Goal: Obtain resource: Download file/media

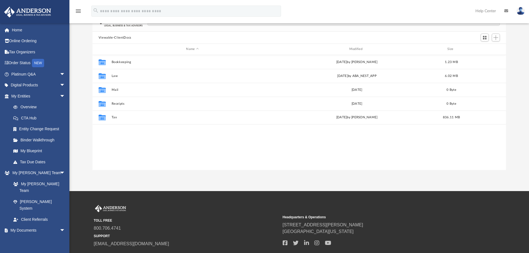
scroll to position [122, 410]
click at [355, 48] on div "Modified" at bounding box center [357, 49] width 162 height 5
click at [353, 48] on div "Modified" at bounding box center [357, 49] width 162 height 5
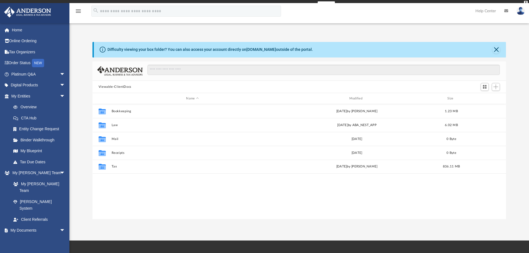
scroll to position [122, 410]
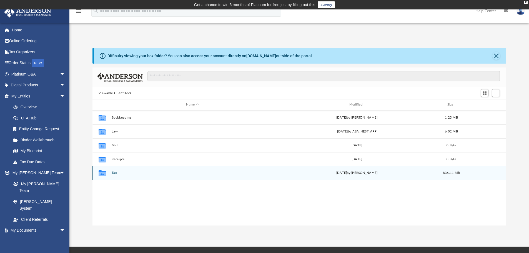
click at [114, 170] on div "Collaborated Folder Tax Tue Aug 12 2025 by Alex Price 836.11 MB" at bounding box center [300, 173] width 414 height 14
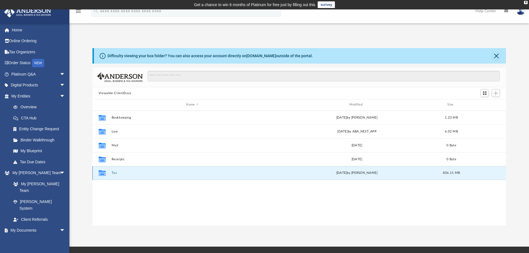
click at [114, 174] on button "Tax" at bounding box center [192, 173] width 162 height 4
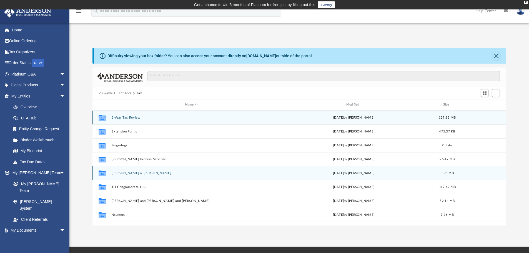
scroll to position [28, 0]
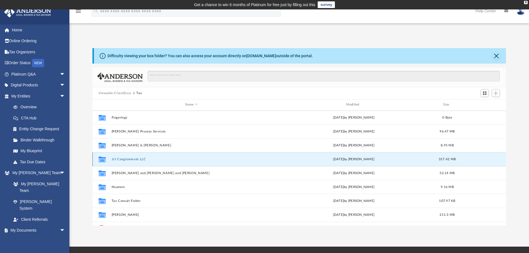
click at [119, 160] on button "JJJ Conglomerate LLC" at bounding box center [191, 160] width 160 height 4
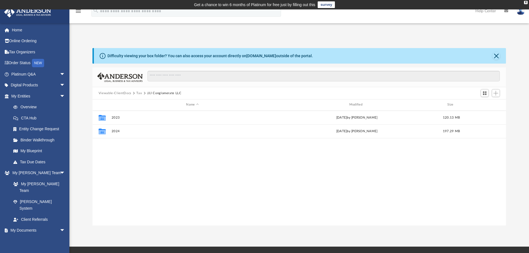
scroll to position [0, 0]
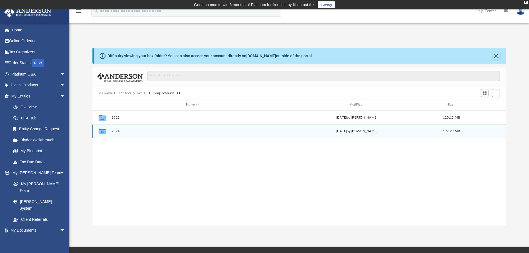
click at [115, 131] on button "2024" at bounding box center [192, 131] width 162 height 4
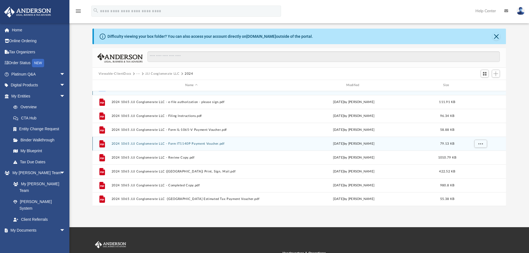
scroll to position [28, 0]
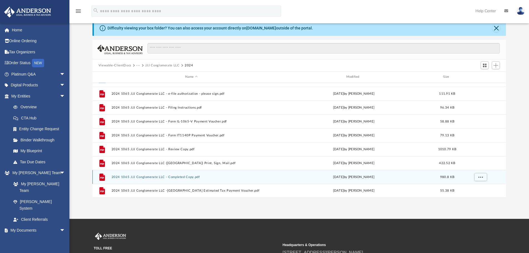
click at [136, 177] on button "2024 1065 JJJ Conglomerate LLC - Completed Copy.pdf" at bounding box center [191, 177] width 160 height 4
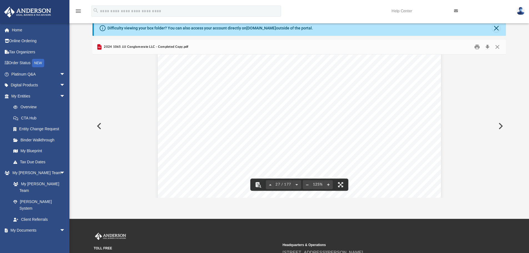
scroll to position [9781, 0]
